Goal: Task Accomplishment & Management: Manage account settings

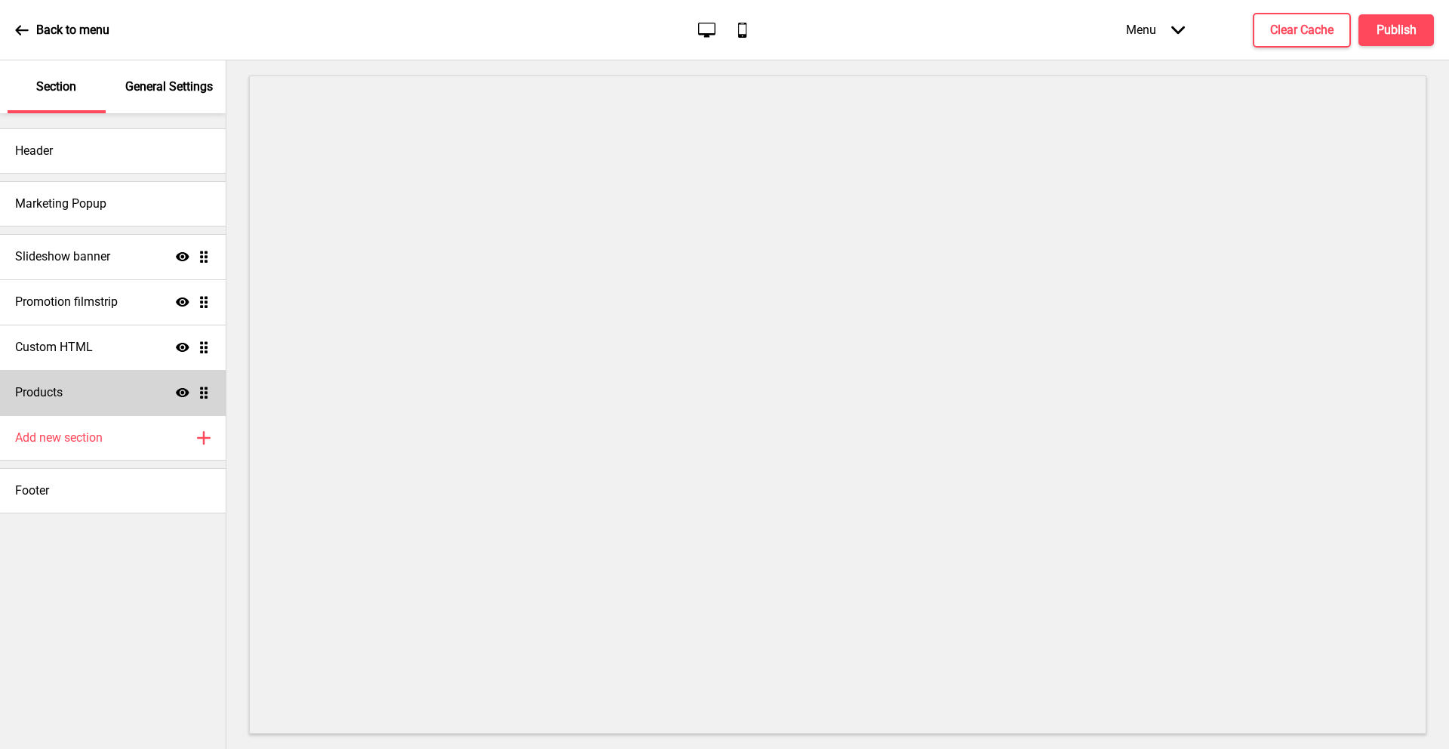
click at [75, 388] on div "Products Show Drag" at bounding box center [113, 392] width 226 height 45
select select "list"
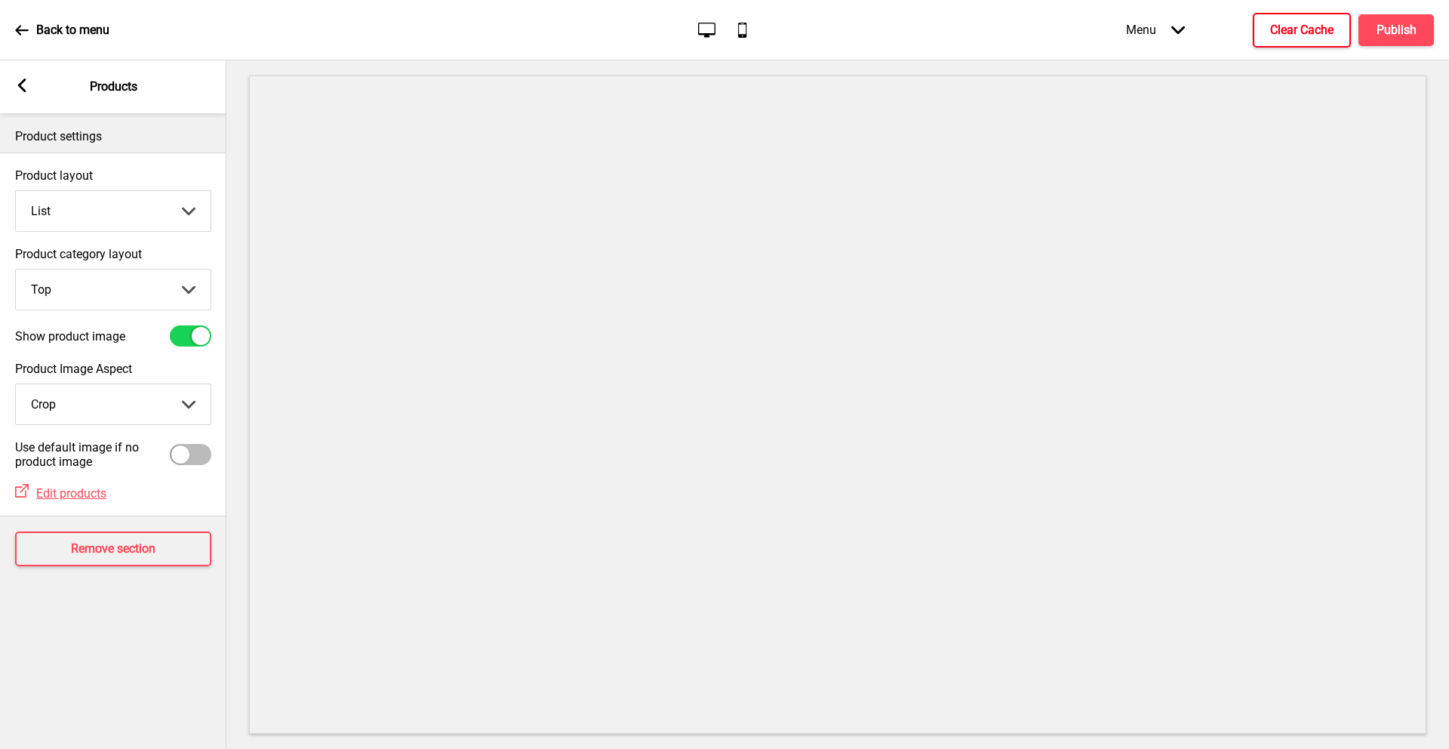
click at [1302, 31] on h4 "Clear Cache" at bounding box center [1301, 30] width 63 height 17
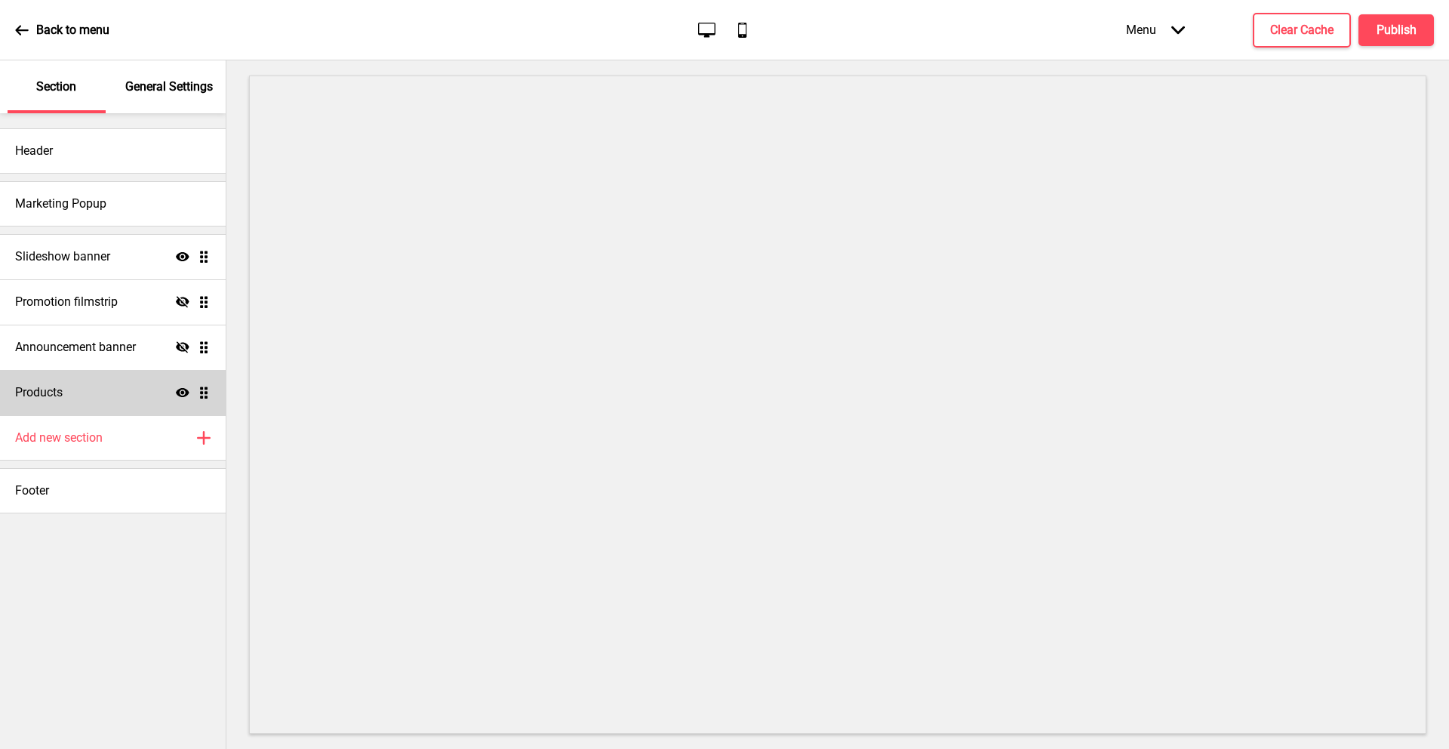
click at [103, 392] on div "Products Show Drag" at bounding box center [113, 392] width 226 height 45
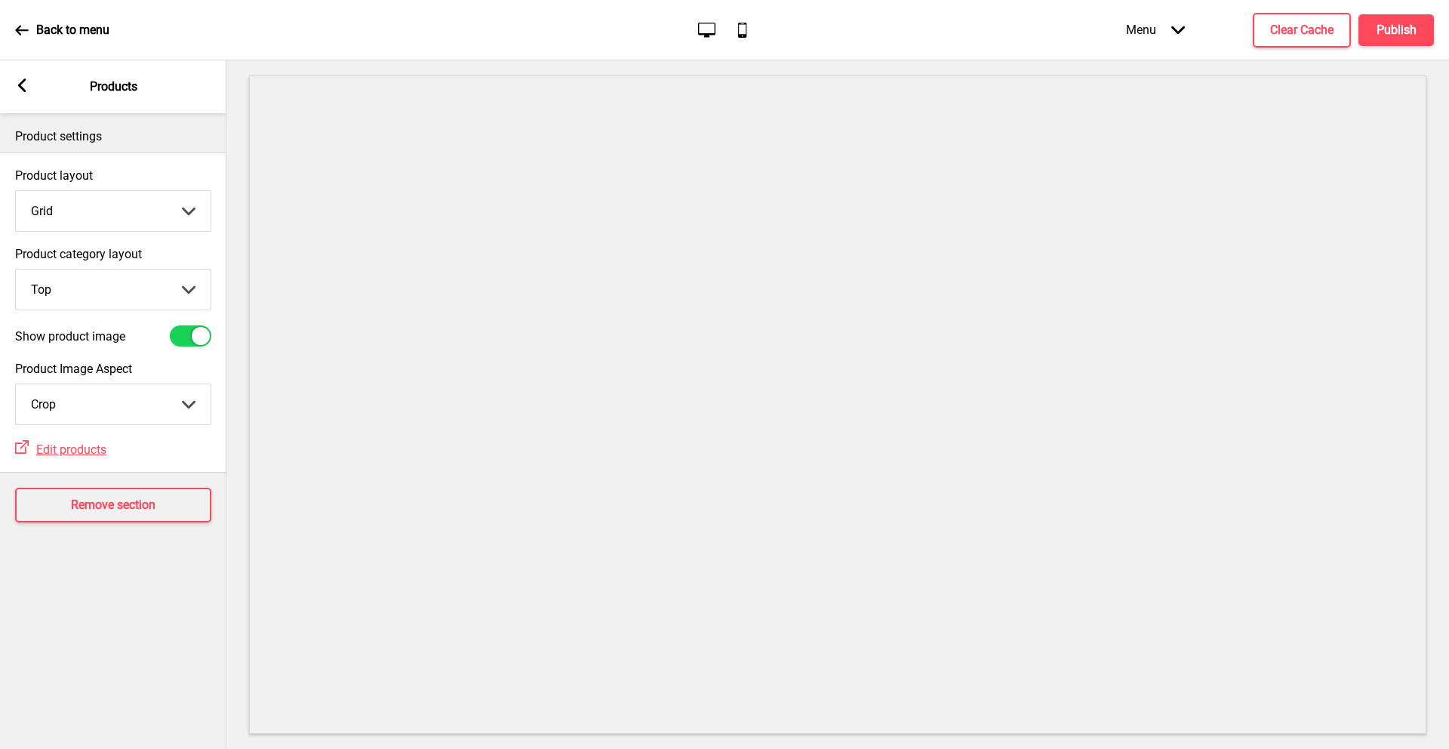
click at [137, 208] on select "Grid List" at bounding box center [113, 211] width 195 height 40
click at [16, 191] on select "Grid List" at bounding box center [113, 211] width 195 height 40
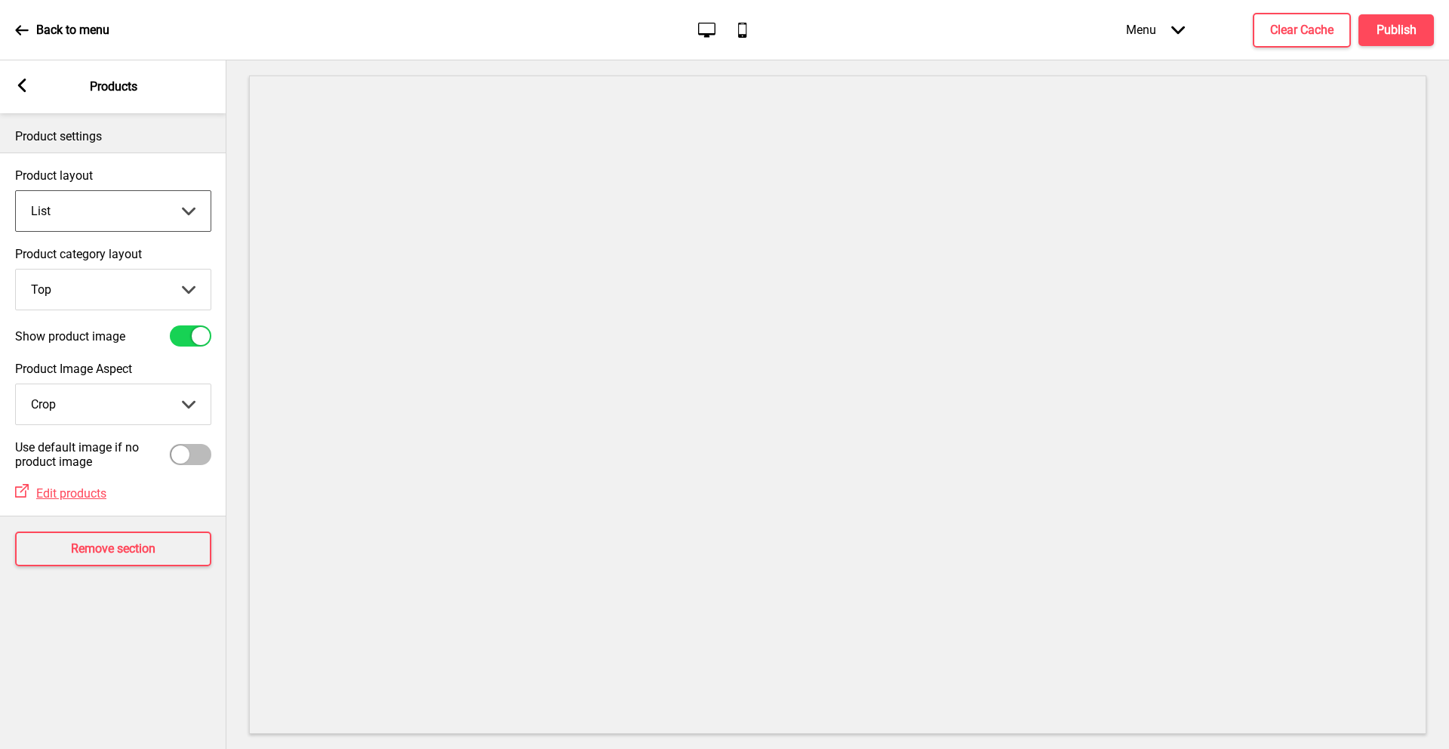
click at [146, 207] on select "Grid List" at bounding box center [113, 211] width 195 height 40
select select "grid"
click at [16, 191] on select "Grid List" at bounding box center [113, 211] width 195 height 40
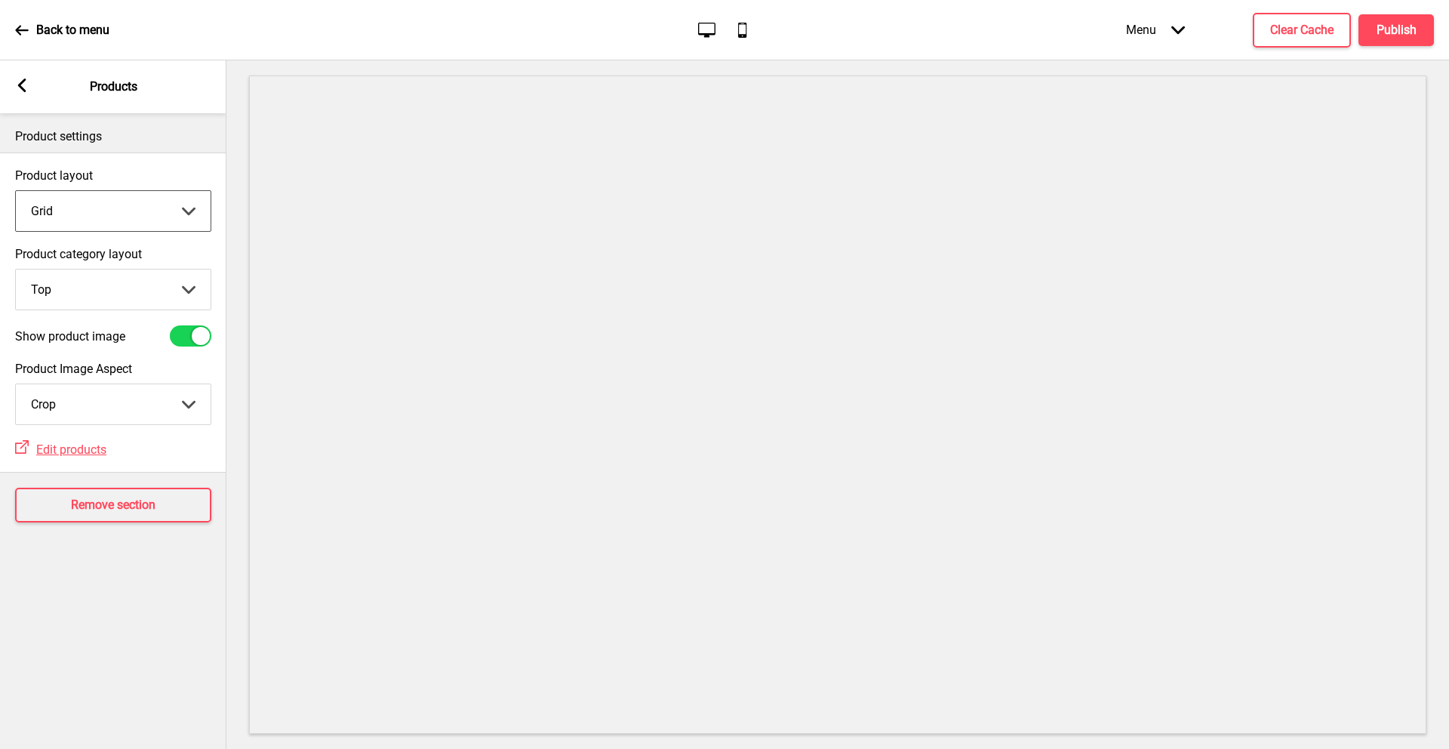
click at [140, 283] on select "Top Side" at bounding box center [113, 289] width 195 height 40
select select "side"
click at [16, 269] on select "Top Side" at bounding box center [113, 289] width 195 height 40
click at [107, 405] on select "Crop Natural" at bounding box center [113, 404] width 195 height 40
click at [16, 384] on select "Crop Natural" at bounding box center [113, 404] width 195 height 40
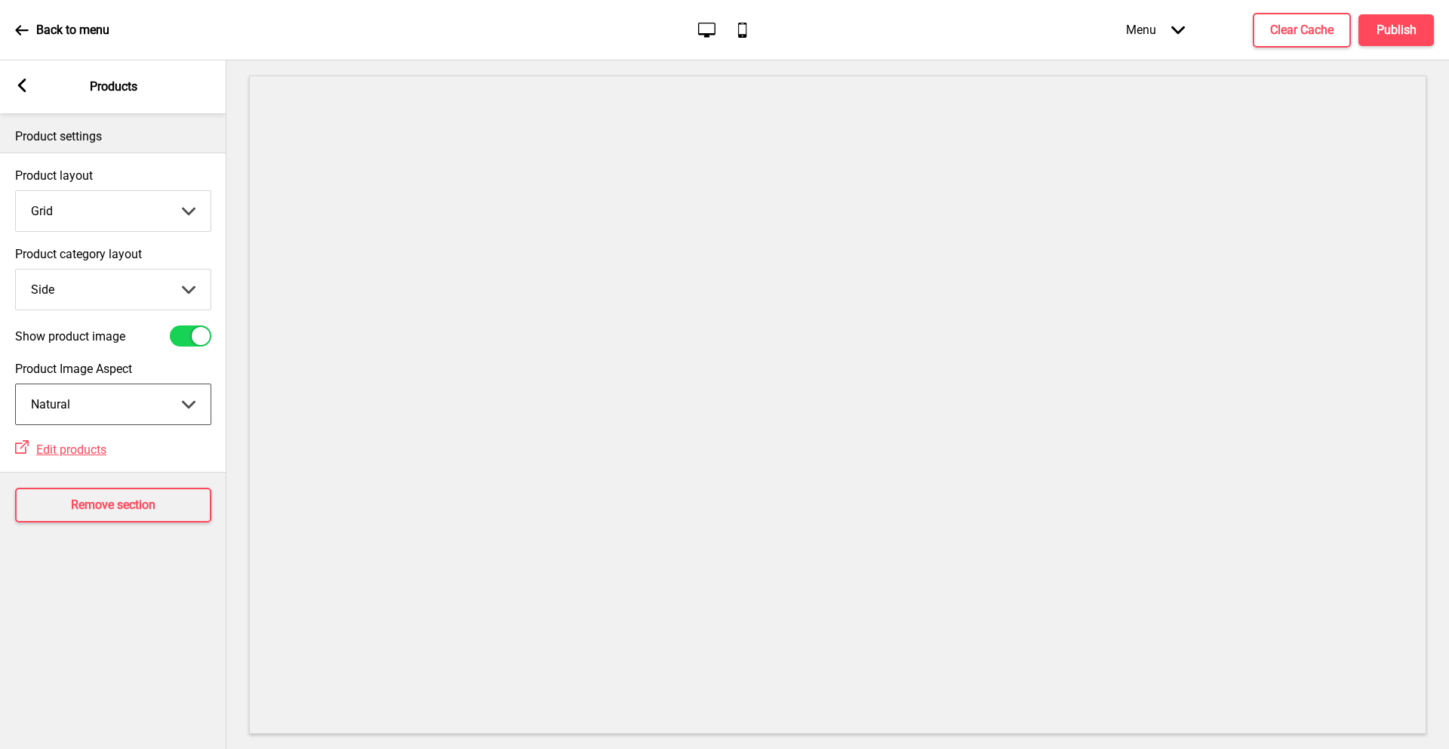
click at [118, 401] on select "Crop Natural" at bounding box center [113, 404] width 195 height 40
select select "cover"
click at [16, 384] on select "Crop Natural" at bounding box center [113, 404] width 195 height 40
click at [146, 216] on select "Grid List" at bounding box center [113, 211] width 195 height 40
select select "list"
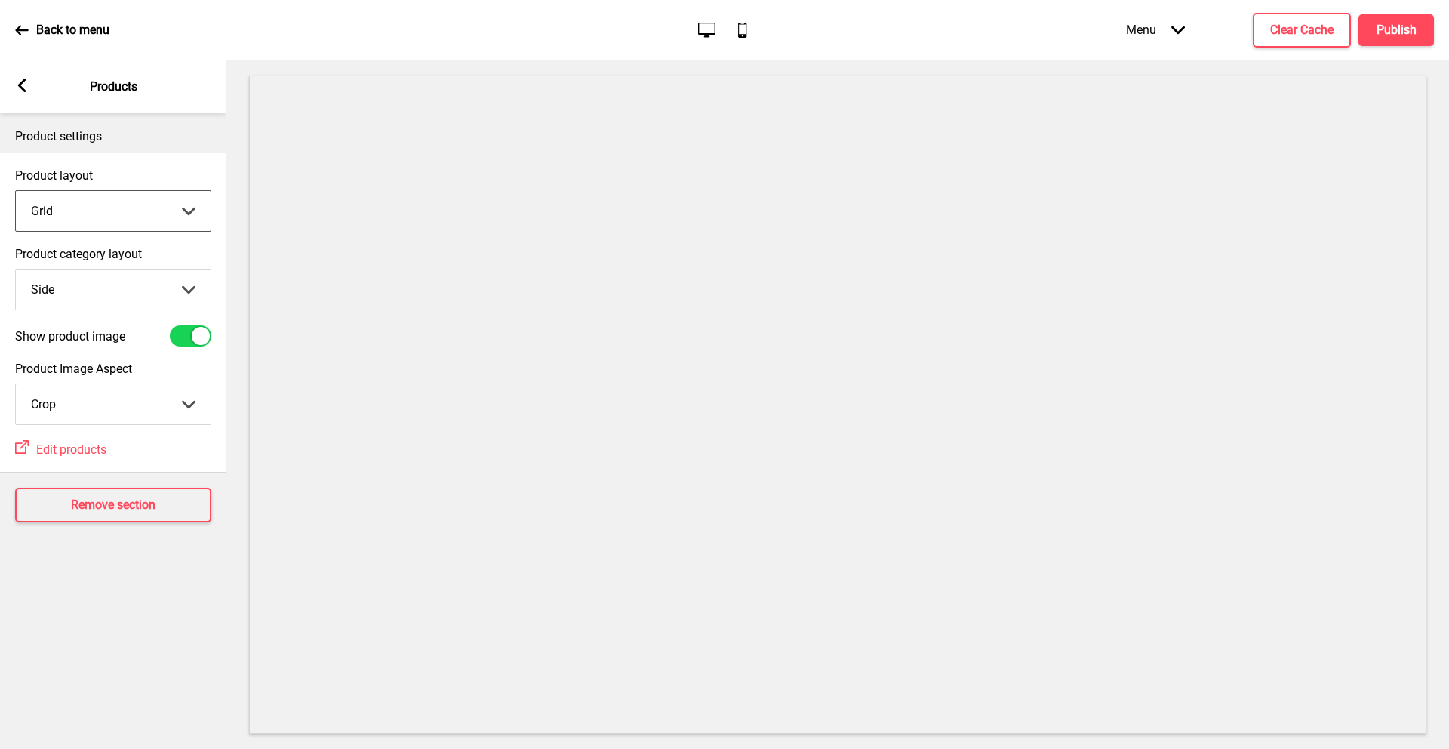
click at [16, 191] on select "Grid List" at bounding box center [113, 211] width 195 height 40
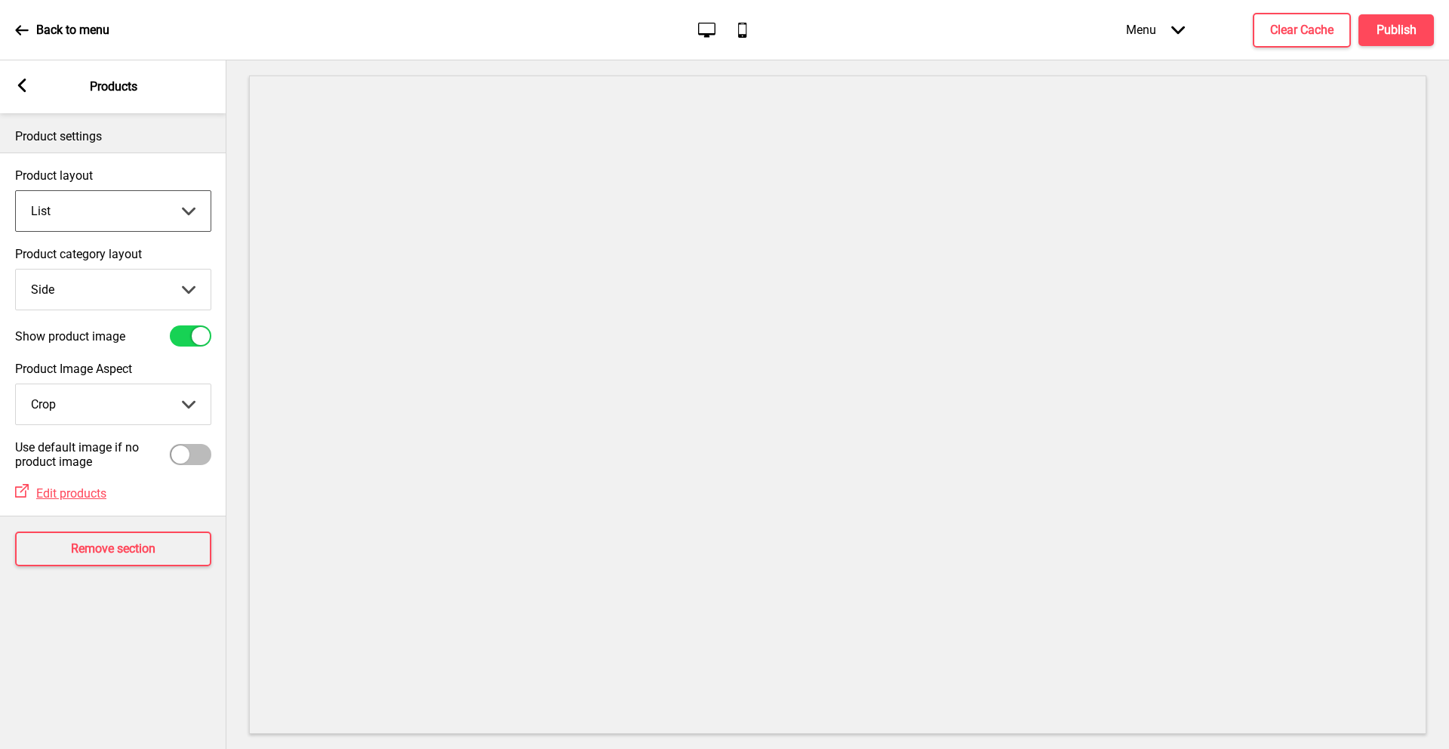
click at [76, 284] on select "Top Side" at bounding box center [113, 289] width 195 height 40
click at [20, 88] on icon at bounding box center [22, 85] width 8 height 14
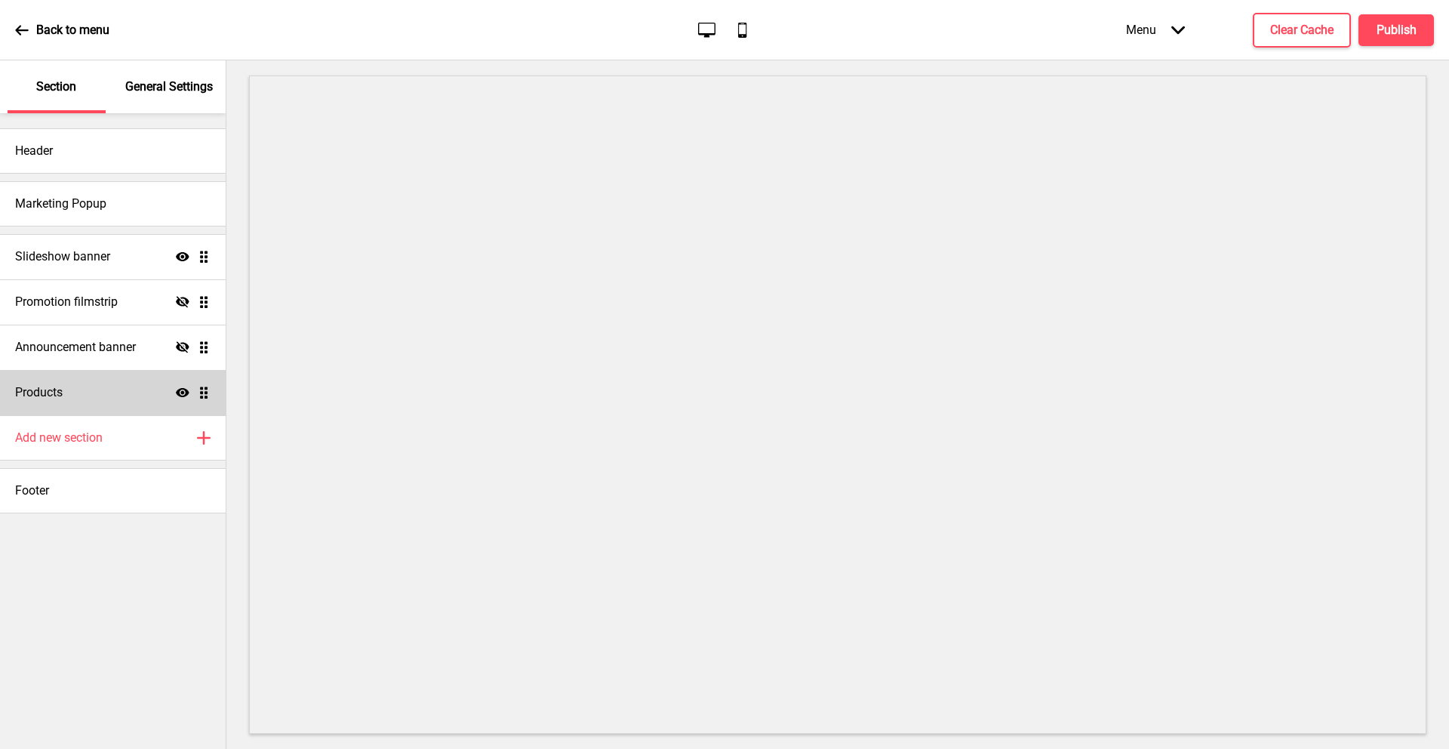
click at [62, 377] on div "Products Show Drag" at bounding box center [113, 392] width 226 height 45
select select "list"
select select "side"
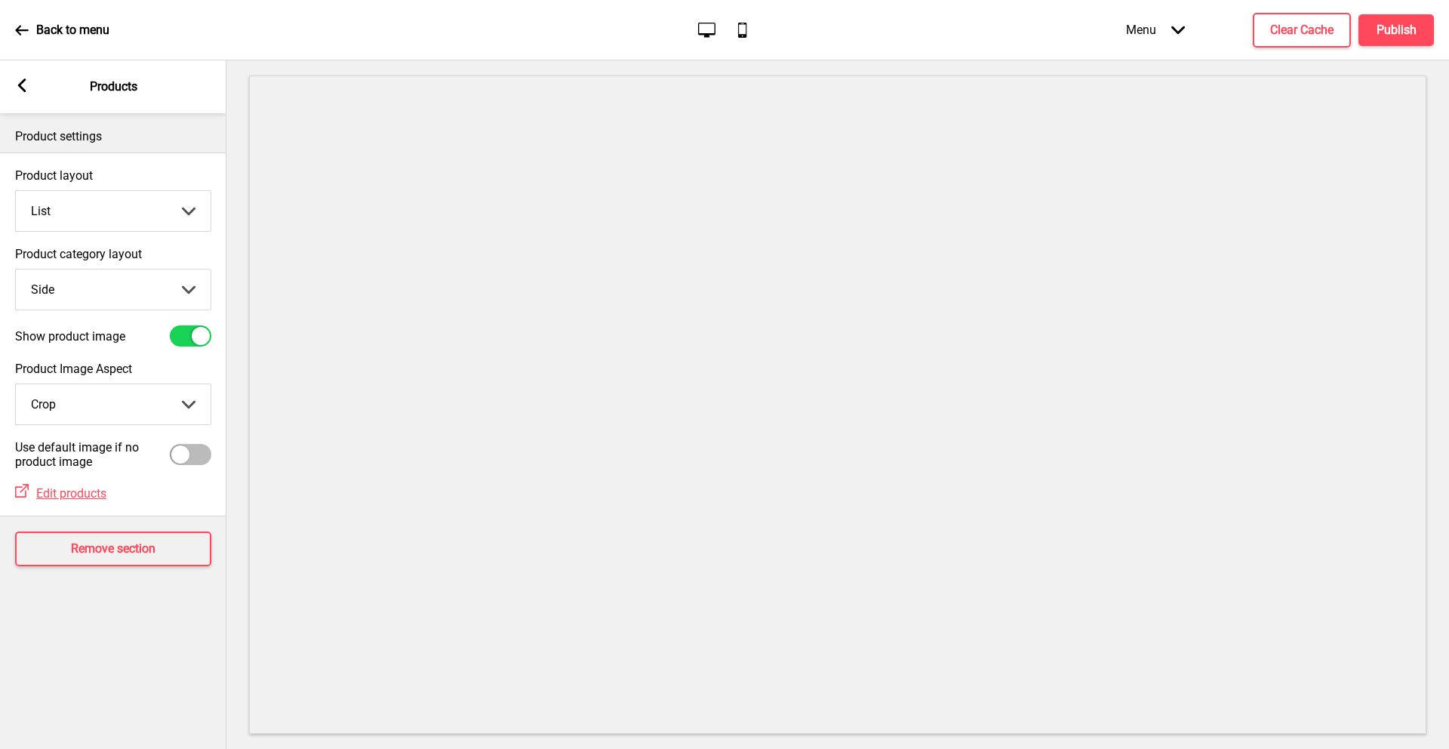
click at [131, 205] on select "Grid List" at bounding box center [113, 211] width 195 height 40
select select "grid"
click at [16, 191] on select "Grid List" at bounding box center [113, 211] width 195 height 40
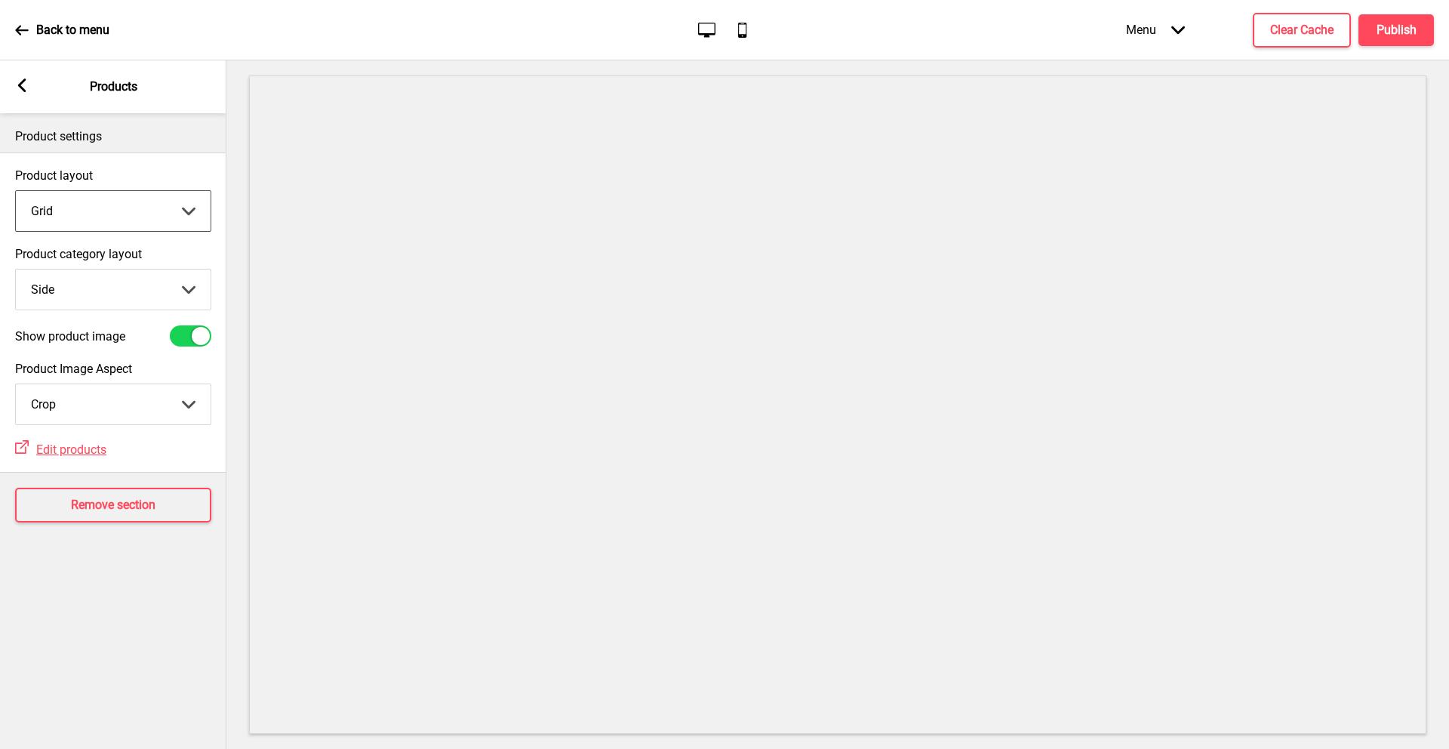
click at [102, 288] on select "Top Side" at bounding box center [113, 289] width 195 height 40
select select "top"
click at [16, 269] on select "Top Side" at bounding box center [113, 289] width 195 height 40
click at [96, 410] on select "Crop Natural" at bounding box center [113, 404] width 195 height 40
click at [1401, 26] on h4 "Publish" at bounding box center [1396, 30] width 40 height 17
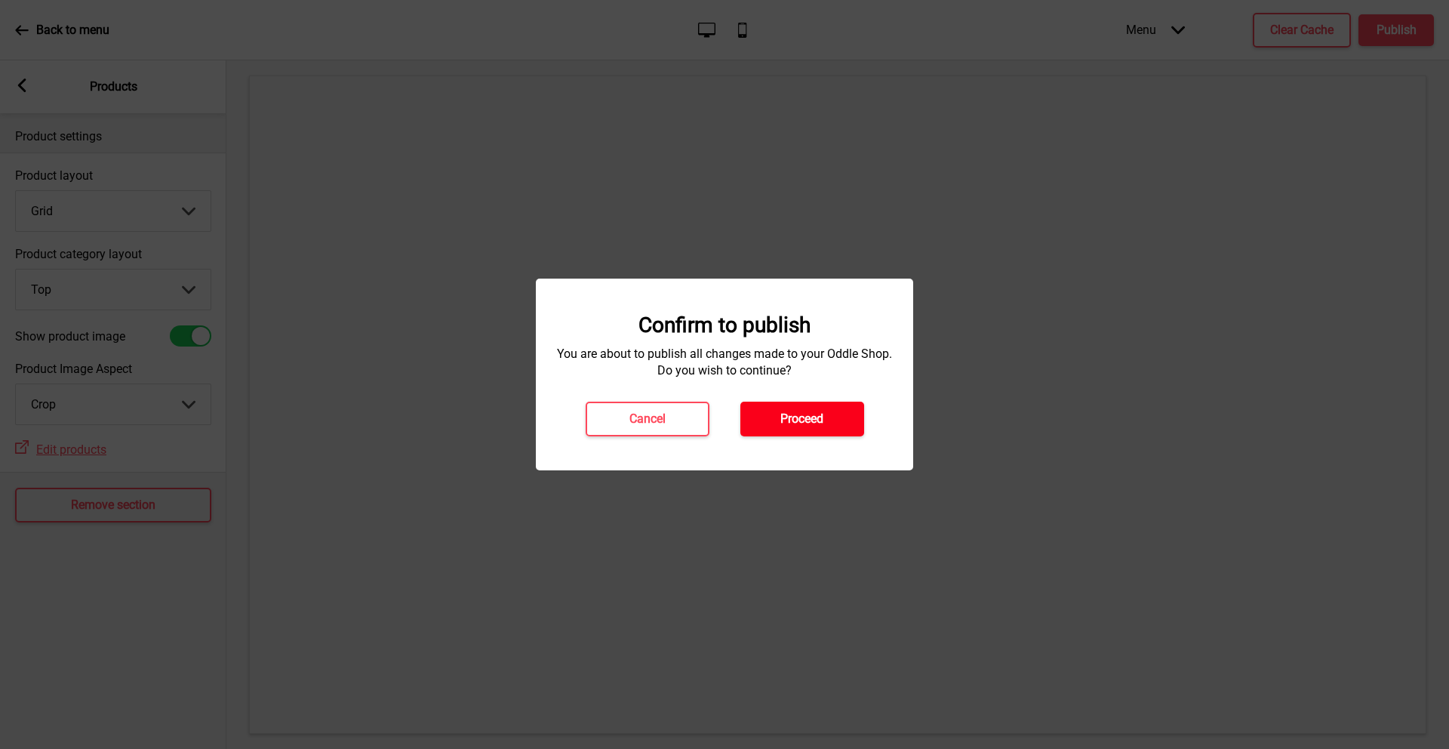
click at [799, 411] on h4 "Proceed" at bounding box center [801, 419] width 43 height 17
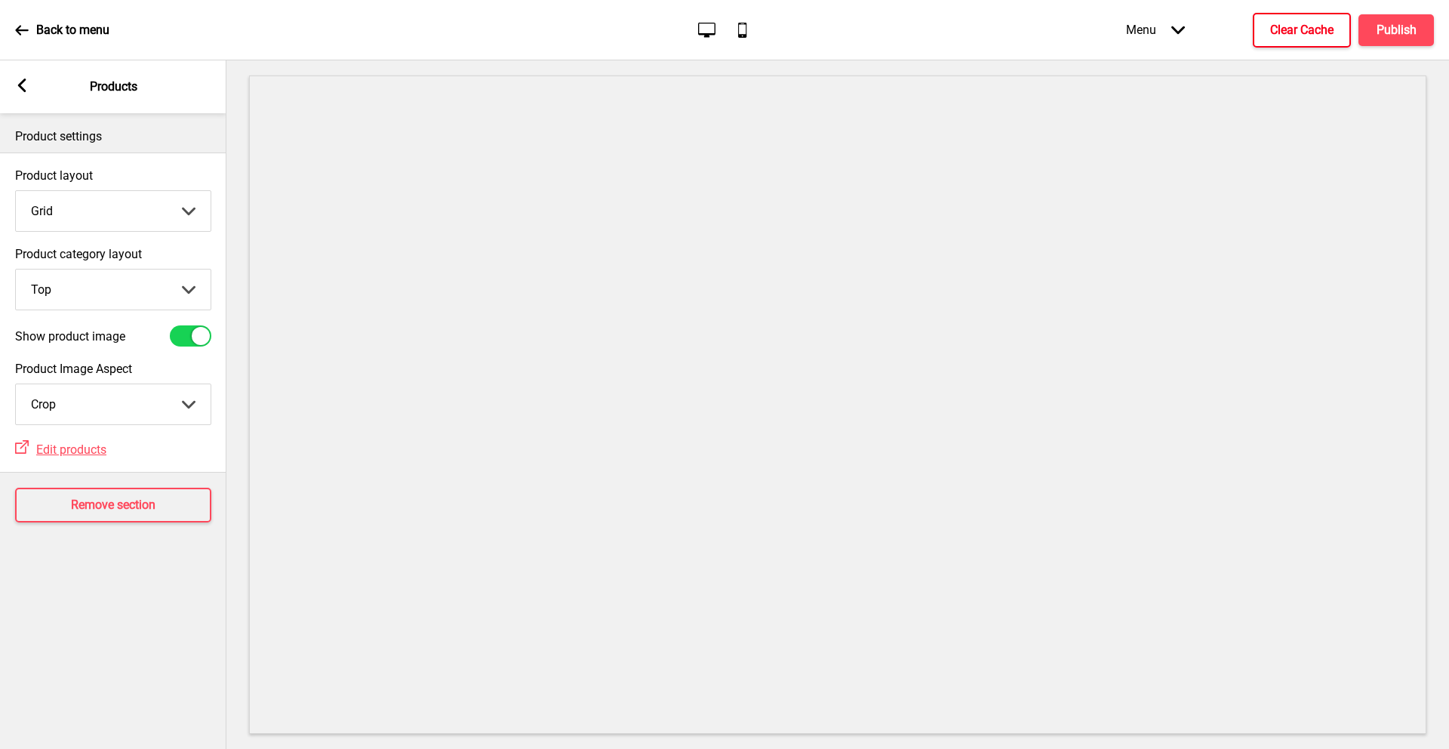
click at [1301, 22] on h4 "Clear Cache" at bounding box center [1301, 30] width 63 height 17
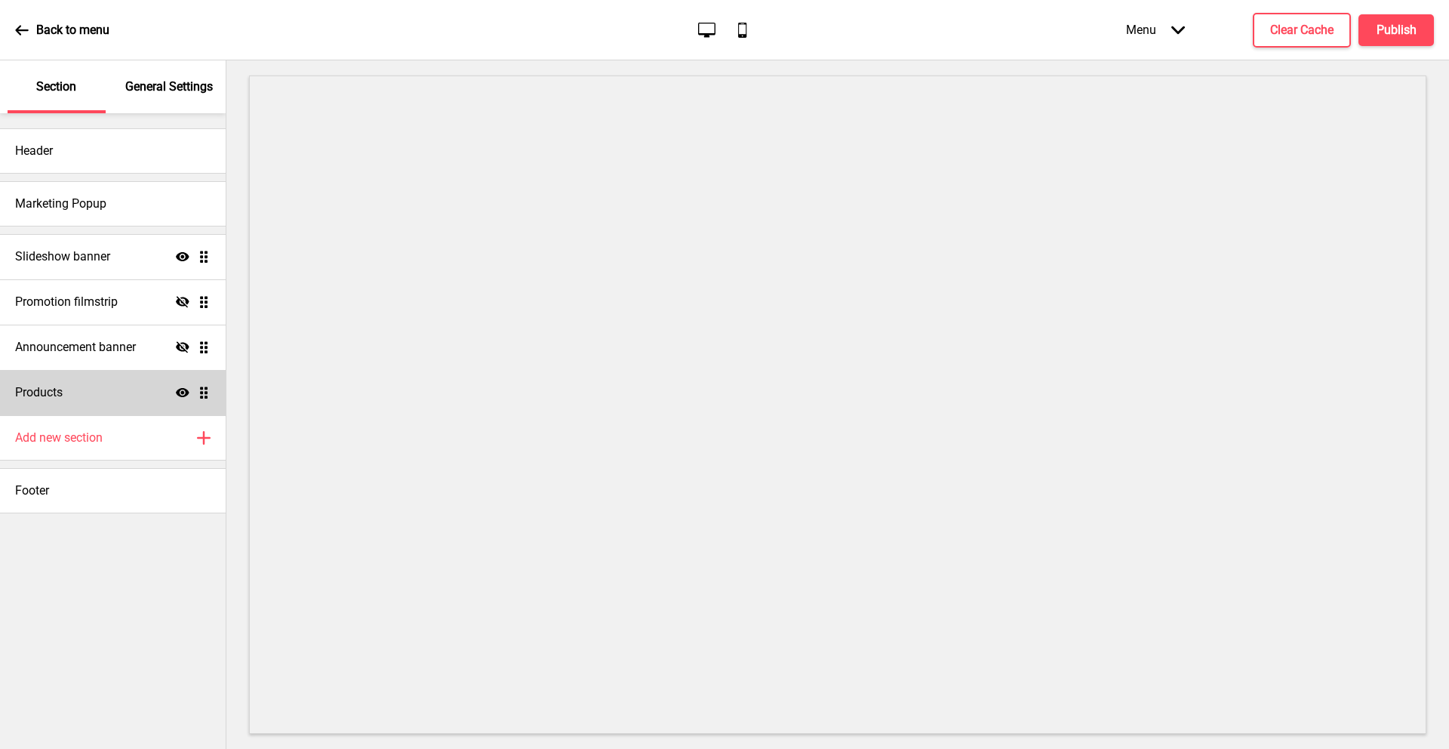
click at [60, 395] on h4 "Products" at bounding box center [39, 392] width 48 height 17
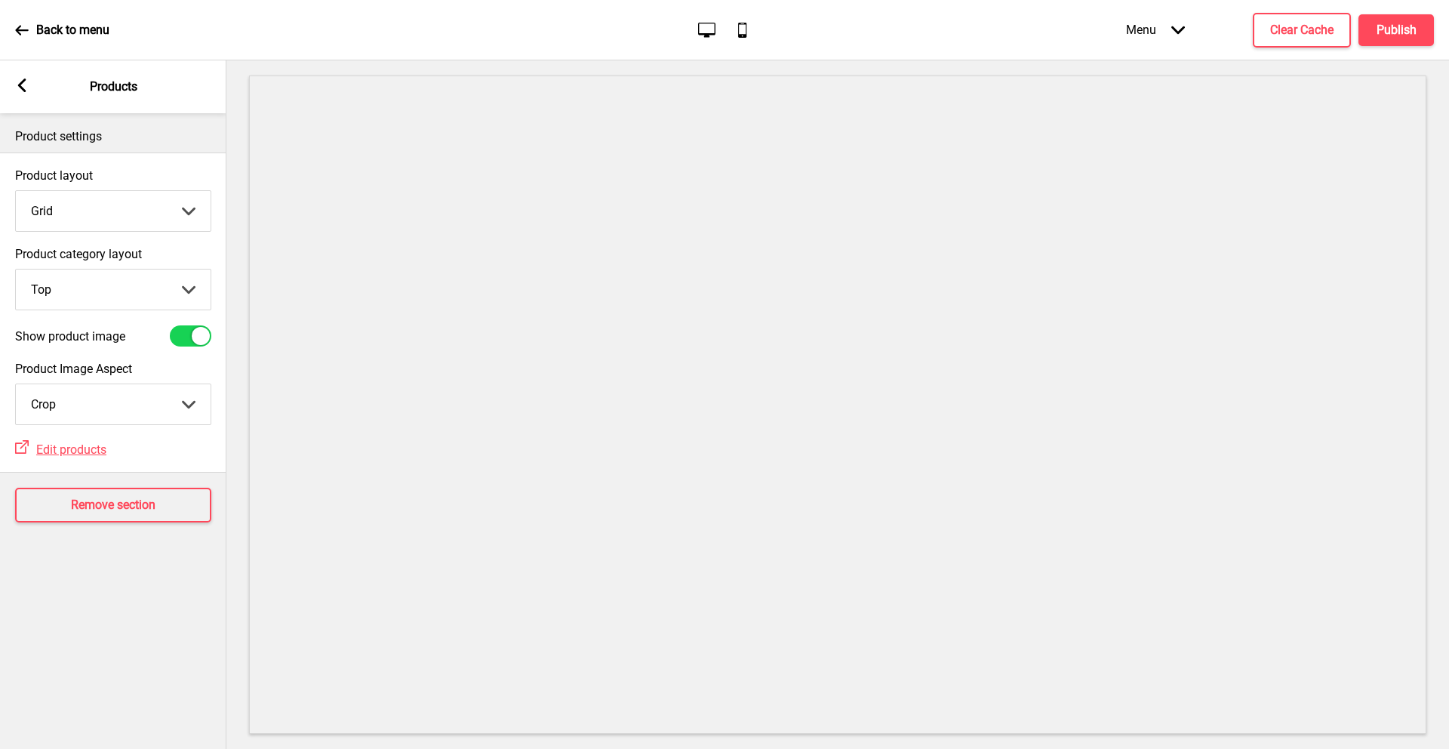
click at [127, 289] on select "Top Side" at bounding box center [113, 289] width 195 height 40
click at [141, 204] on select "Grid List" at bounding box center [113, 211] width 195 height 40
click at [16, 191] on select "Grid List" at bounding box center [113, 211] width 195 height 40
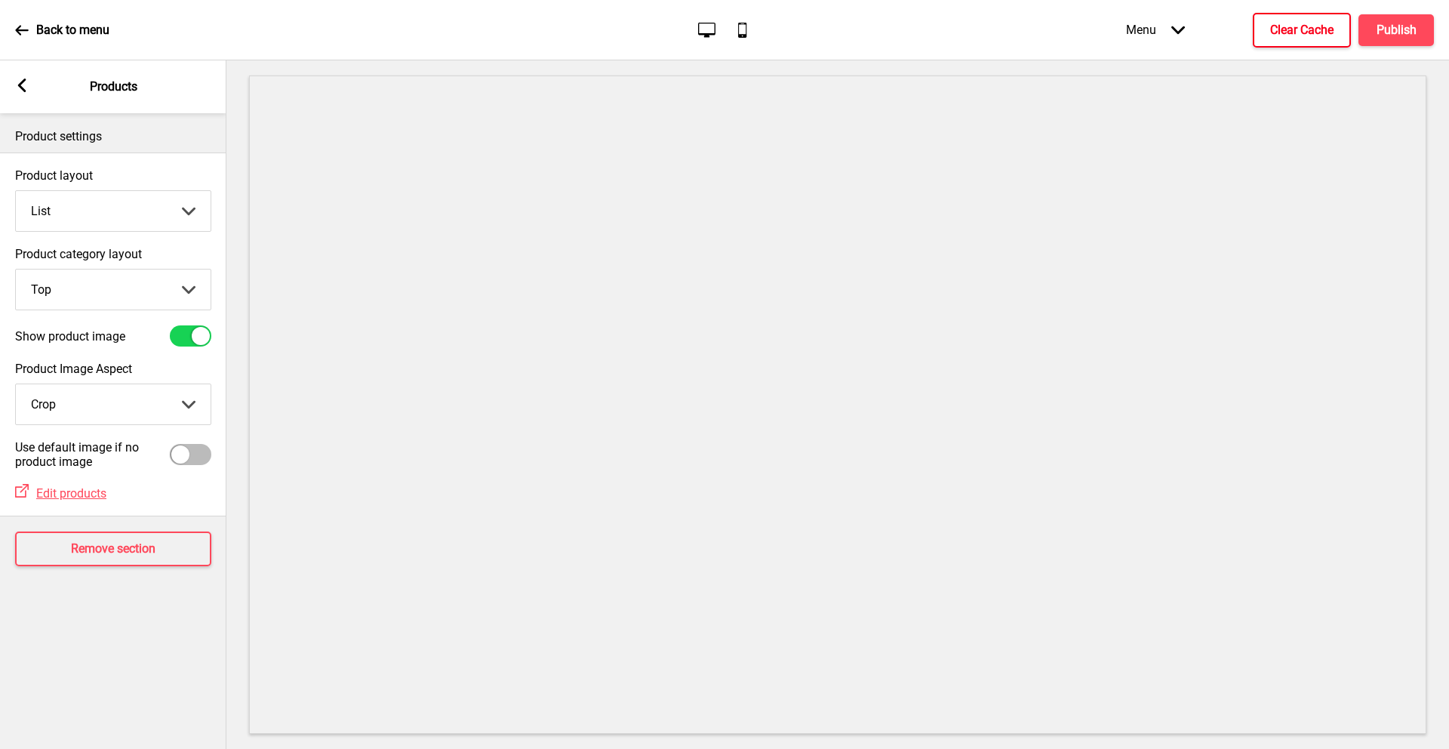
click at [1300, 43] on button "Clear Cache" at bounding box center [1302, 30] width 98 height 35
click at [161, 207] on select "Grid List" at bounding box center [113, 211] width 195 height 40
select select "grid"
click at [16, 191] on select "Grid List" at bounding box center [113, 211] width 195 height 40
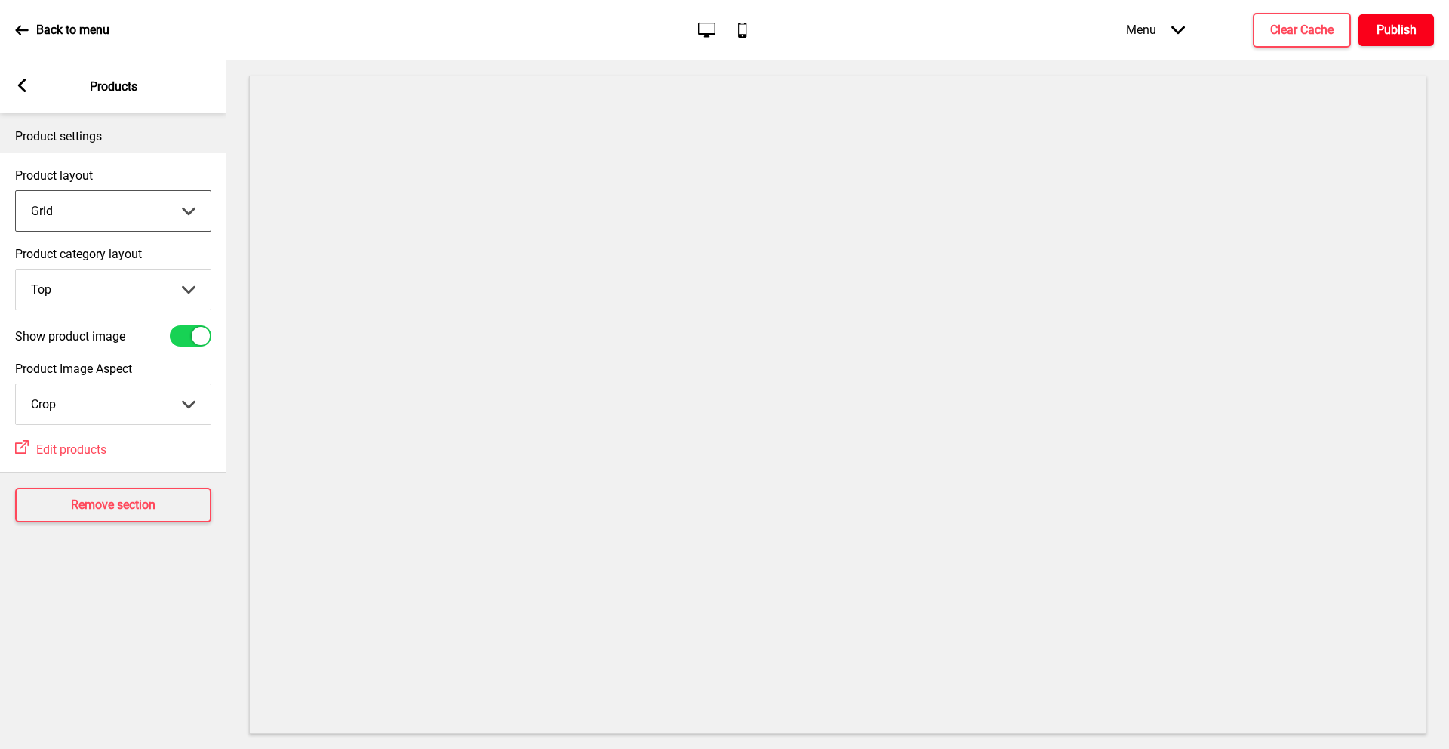
click at [1395, 33] on h4 "Publish" at bounding box center [1396, 30] width 40 height 17
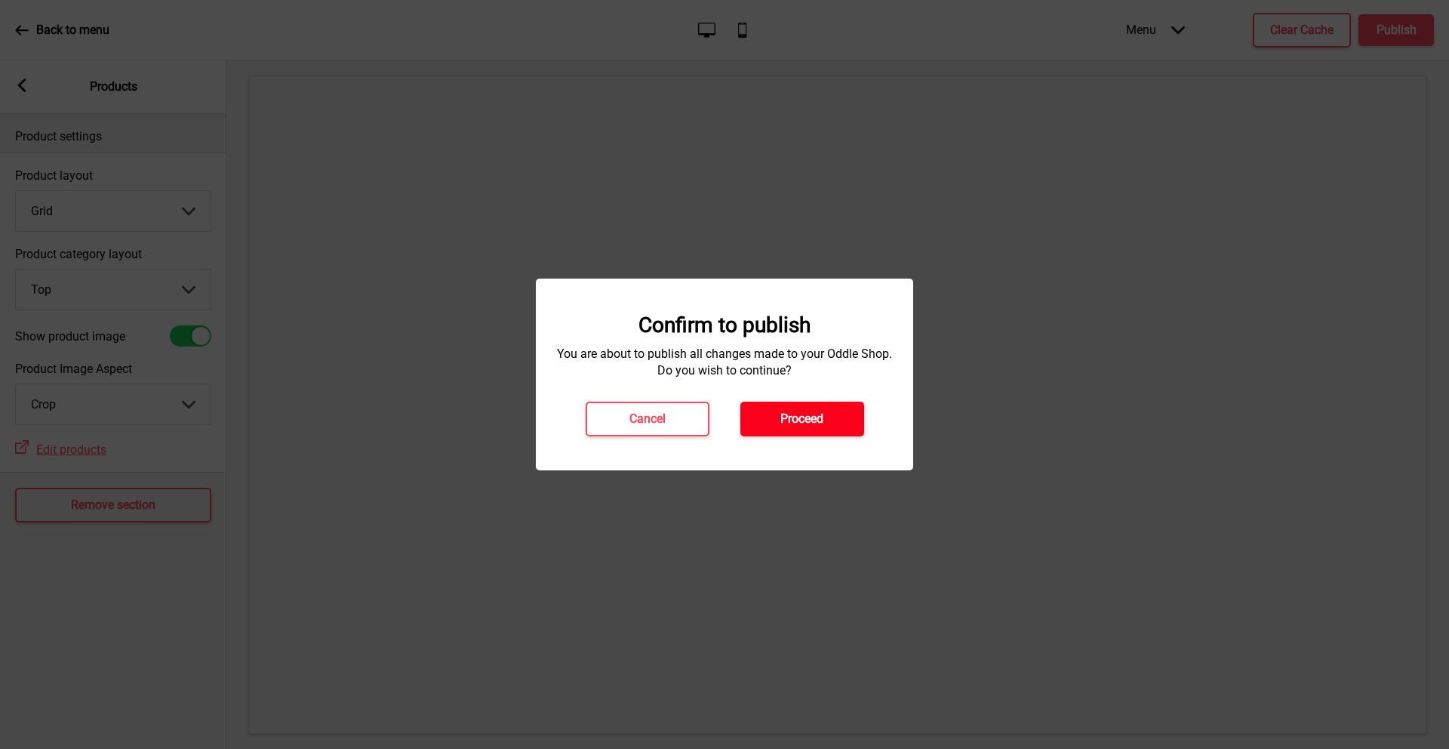
click at [776, 419] on button "Proceed" at bounding box center [802, 418] width 124 height 35
